Goal: Task Accomplishment & Management: Manage account settings

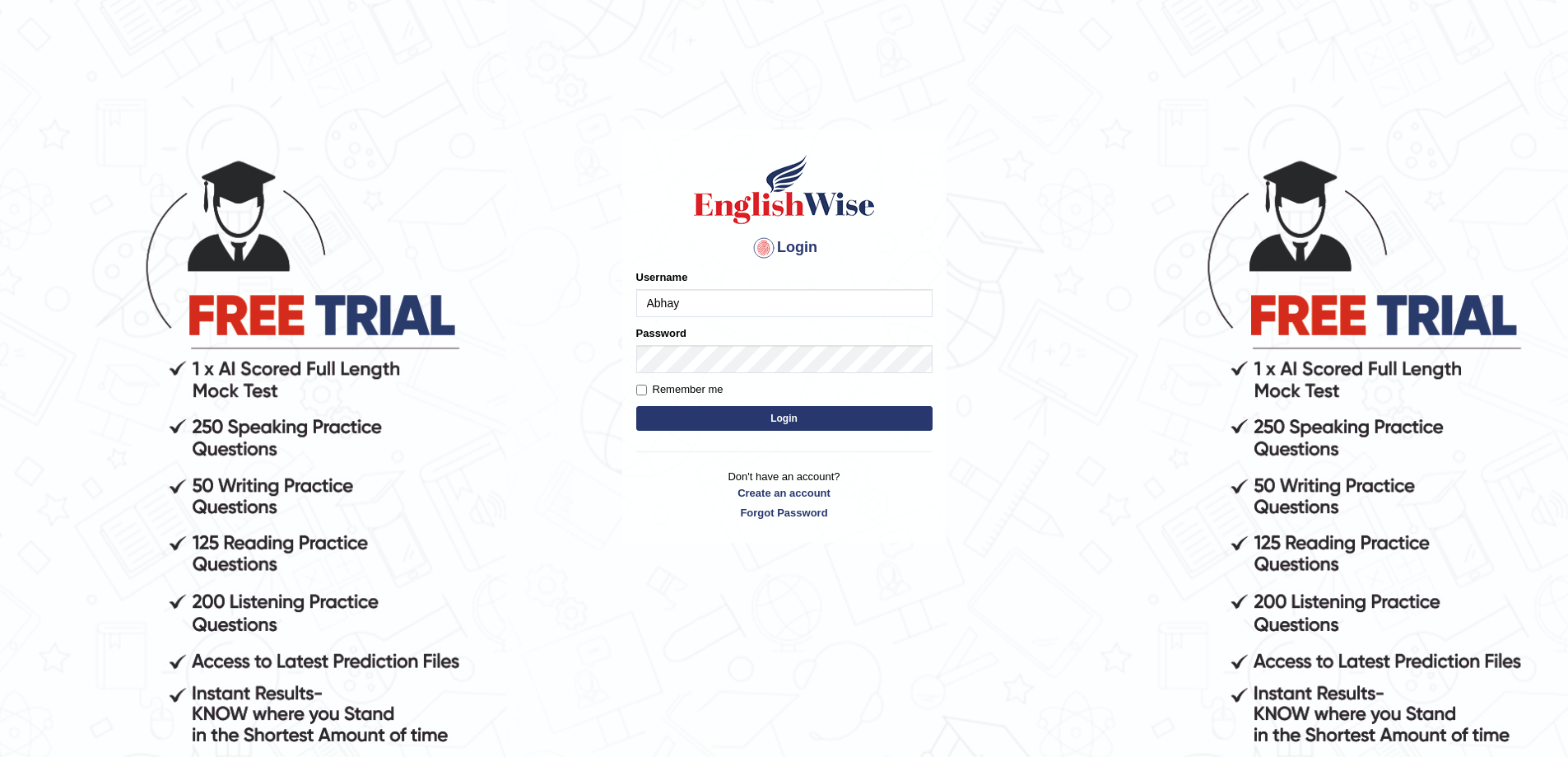
type input "Abhay"
click at [636, 406] on button "Login" at bounding box center [784, 418] width 296 height 25
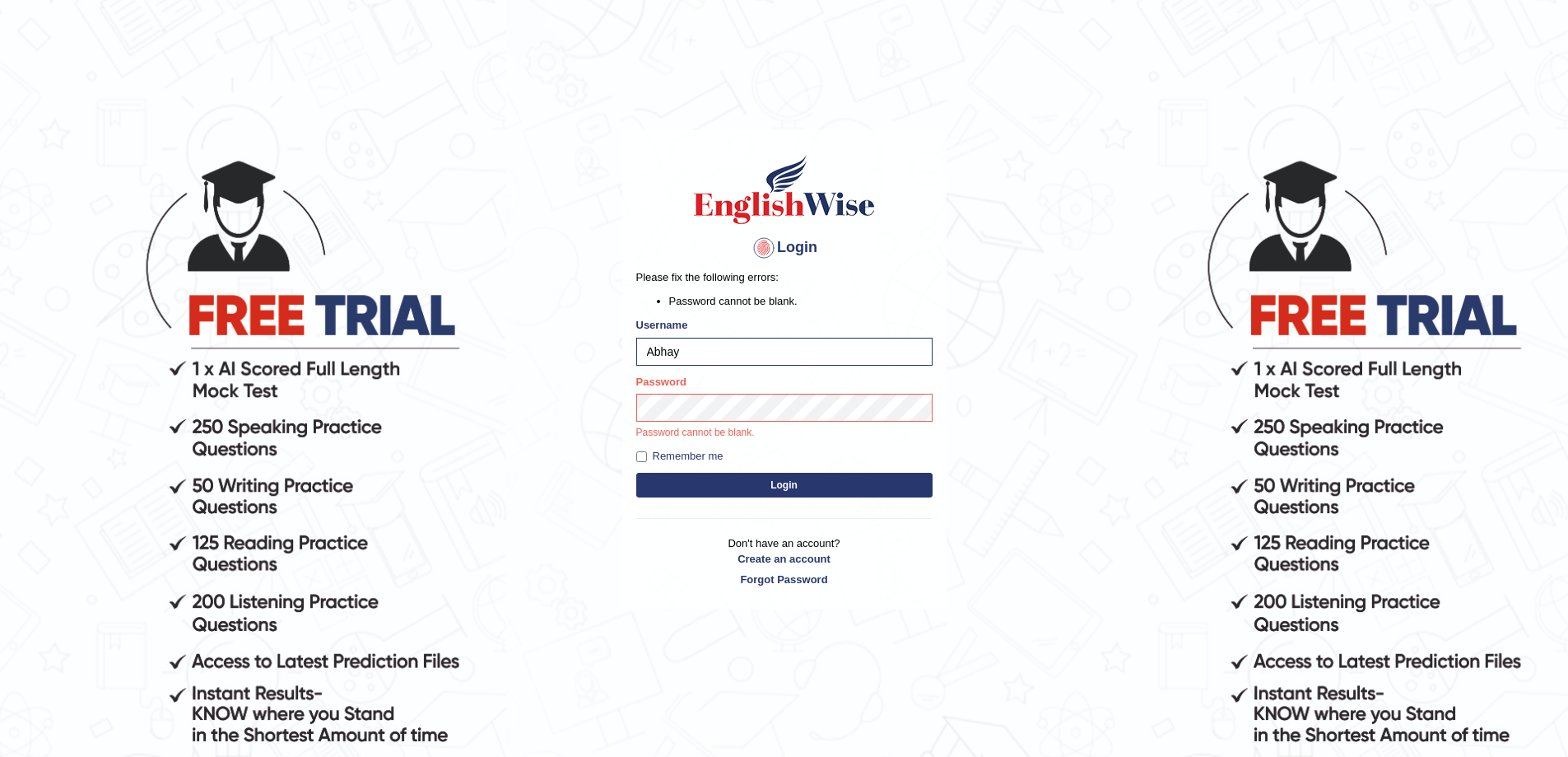
click at [820, 497] on button "Login" at bounding box center [784, 485] width 296 height 25
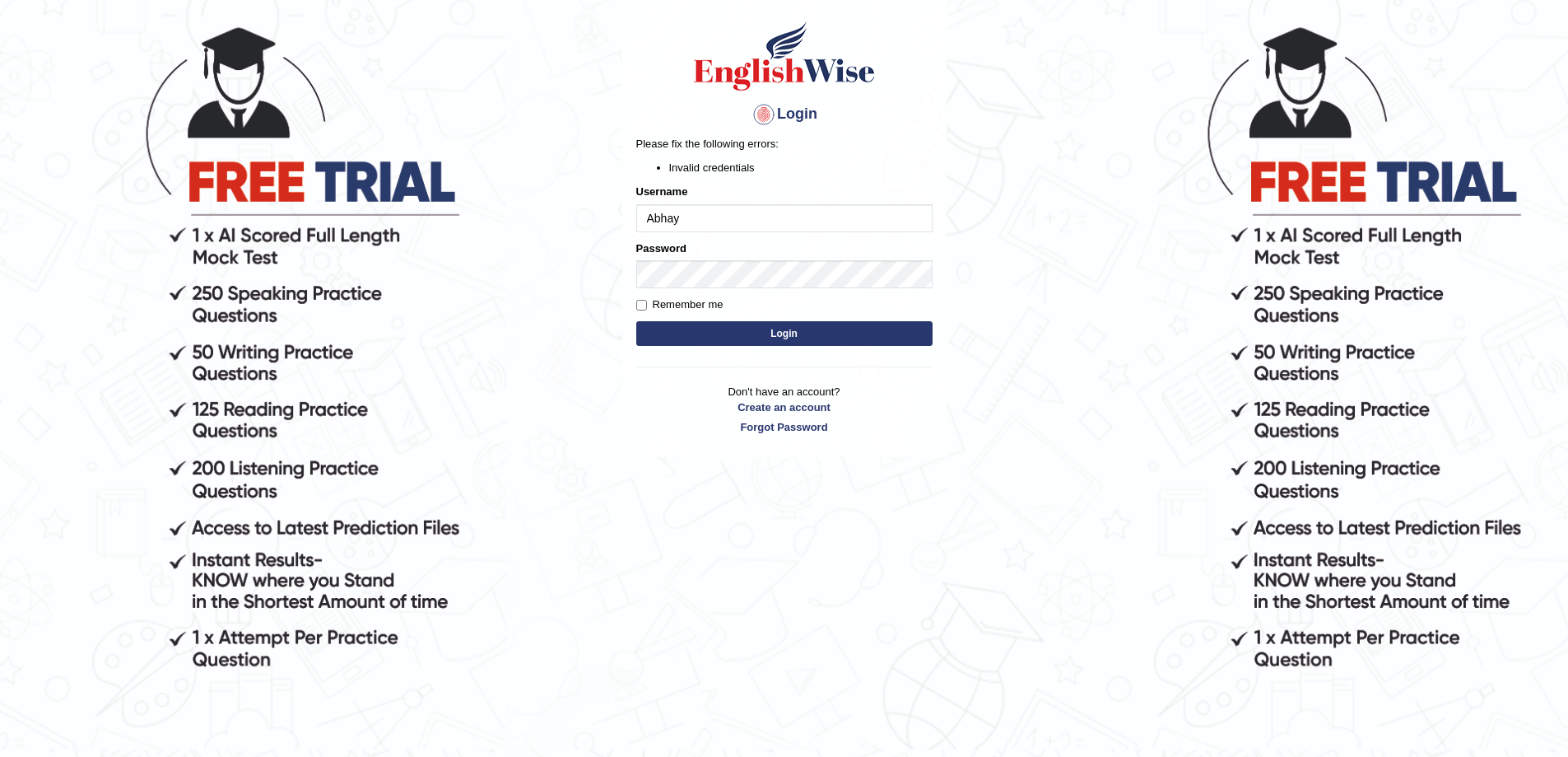
scroll to position [167, 0]
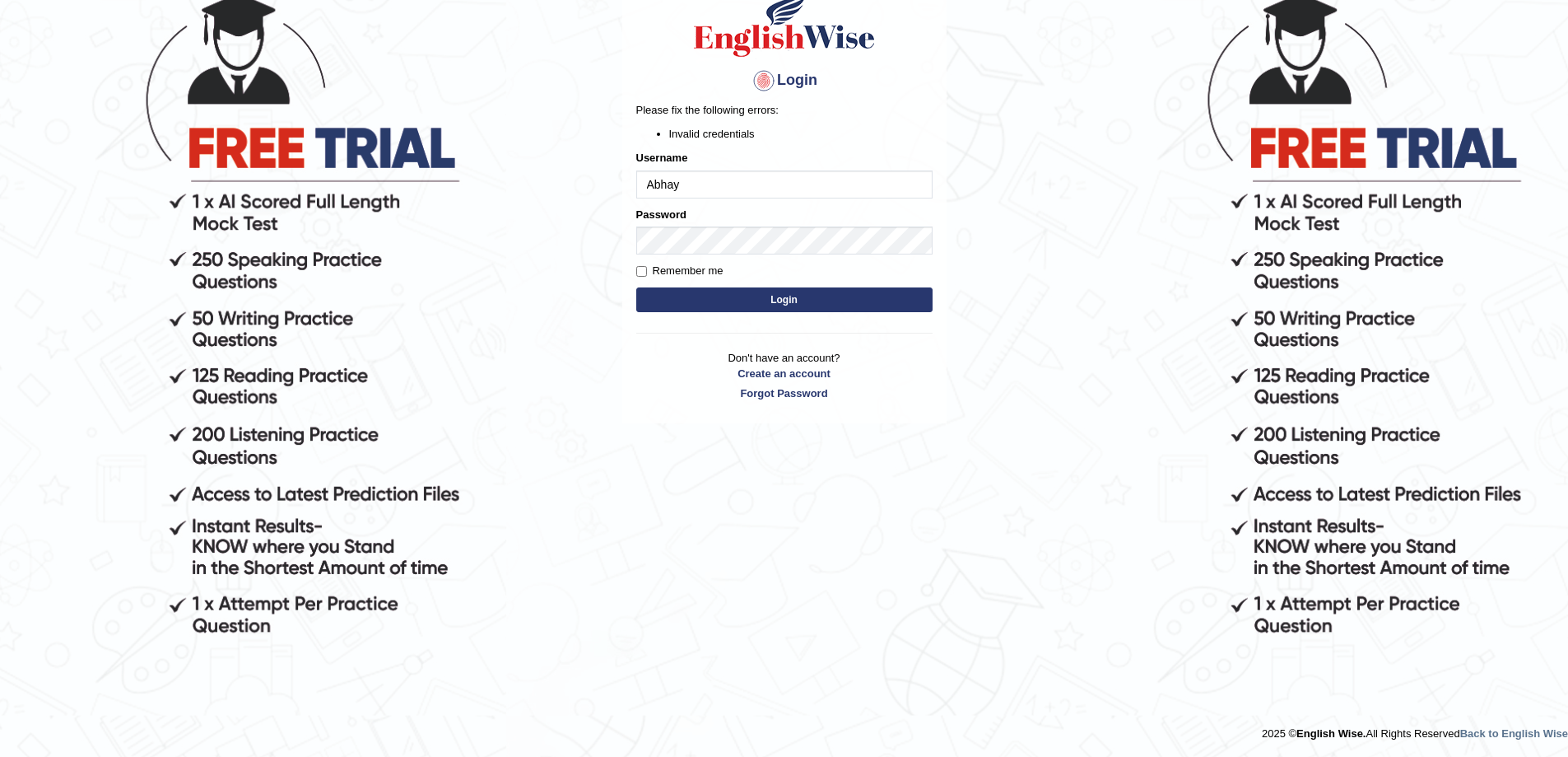
click at [689, 267] on label "Remember me" at bounding box center [680, 271] width 87 height 17
click at [647, 267] on input "Remember me" at bounding box center [642, 271] width 11 height 11
checkbox input "true"
click at [628, 249] on div "Login Please fix the following errors: Invalid credentials Username Abhay Passw…" at bounding box center [784, 193] width 324 height 461
click at [636, 287] on button "Login" at bounding box center [784, 299] width 296 height 25
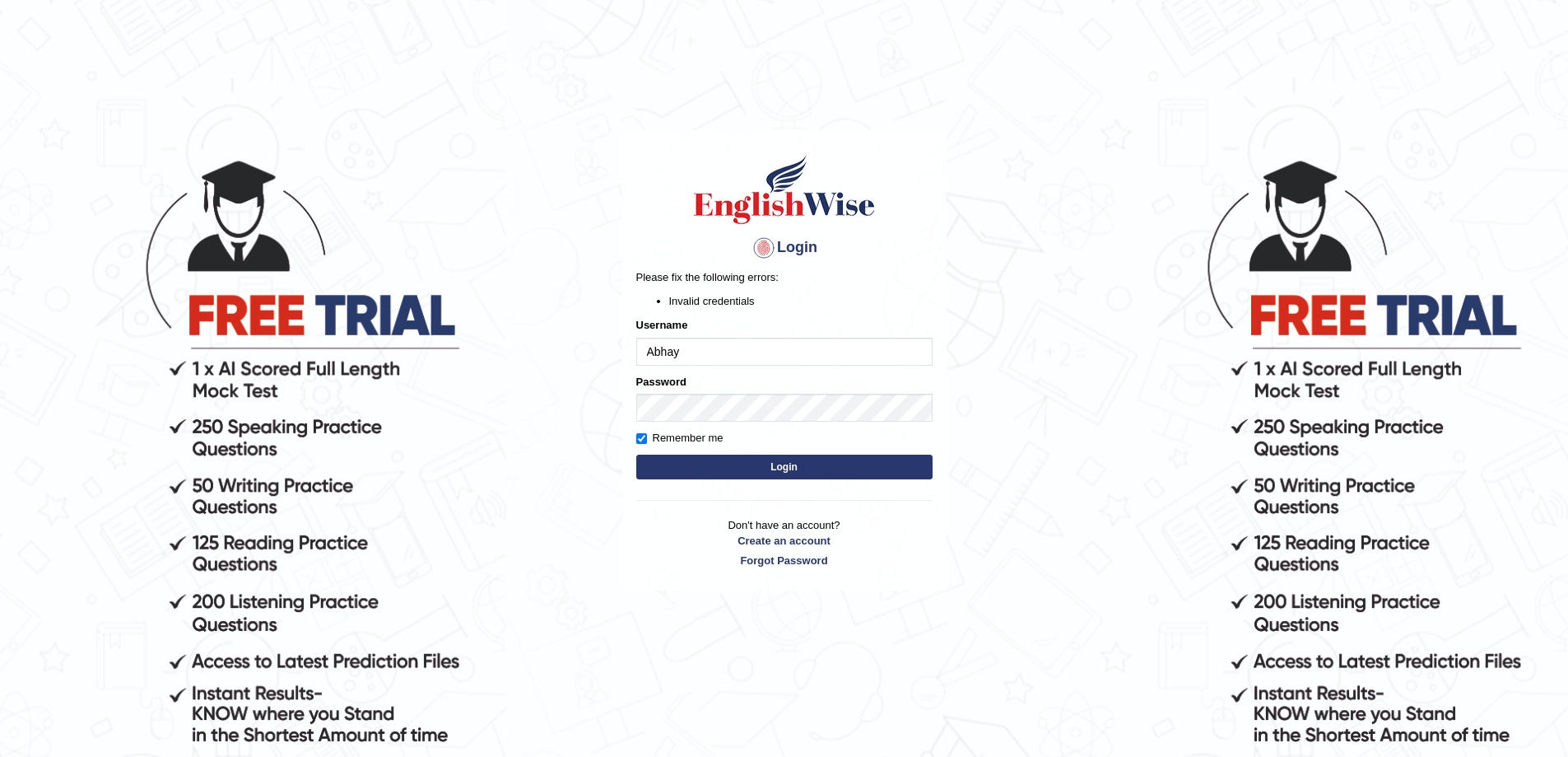
click at [749, 360] on input "Abhay" at bounding box center [784, 351] width 296 height 28
